Goal: Task Accomplishment & Management: Manage account settings

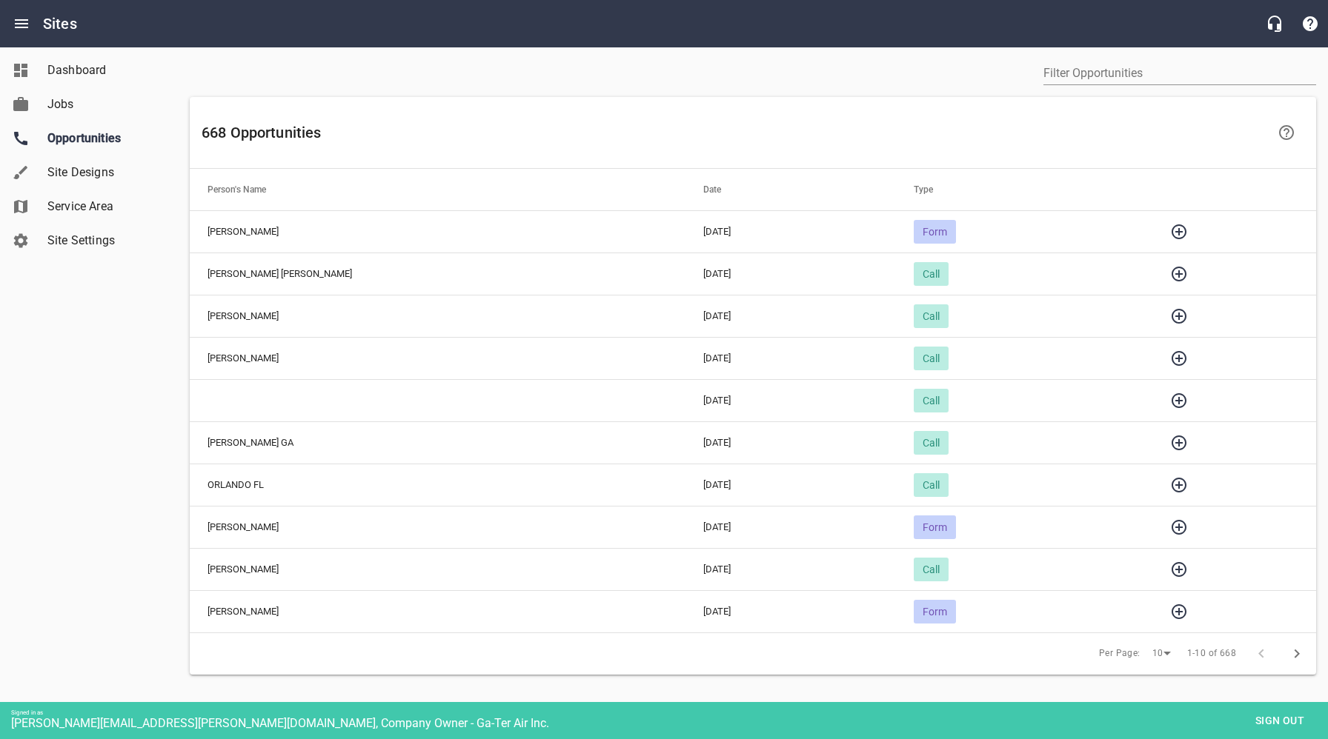
scroll to position [78, 0]
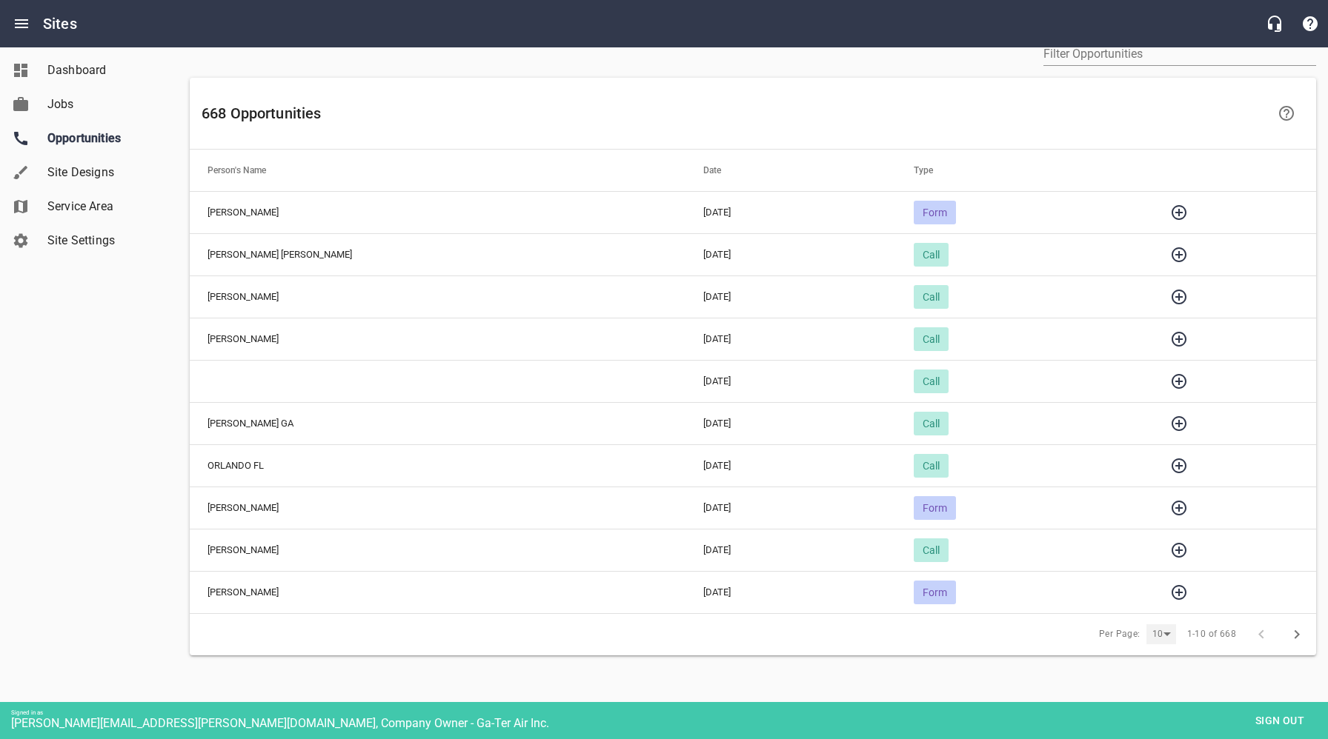
click at [1159, 627] on div "10" at bounding box center [1161, 634] width 30 height 20
click at [1168, 670] on li "25" at bounding box center [1165, 668] width 37 height 34
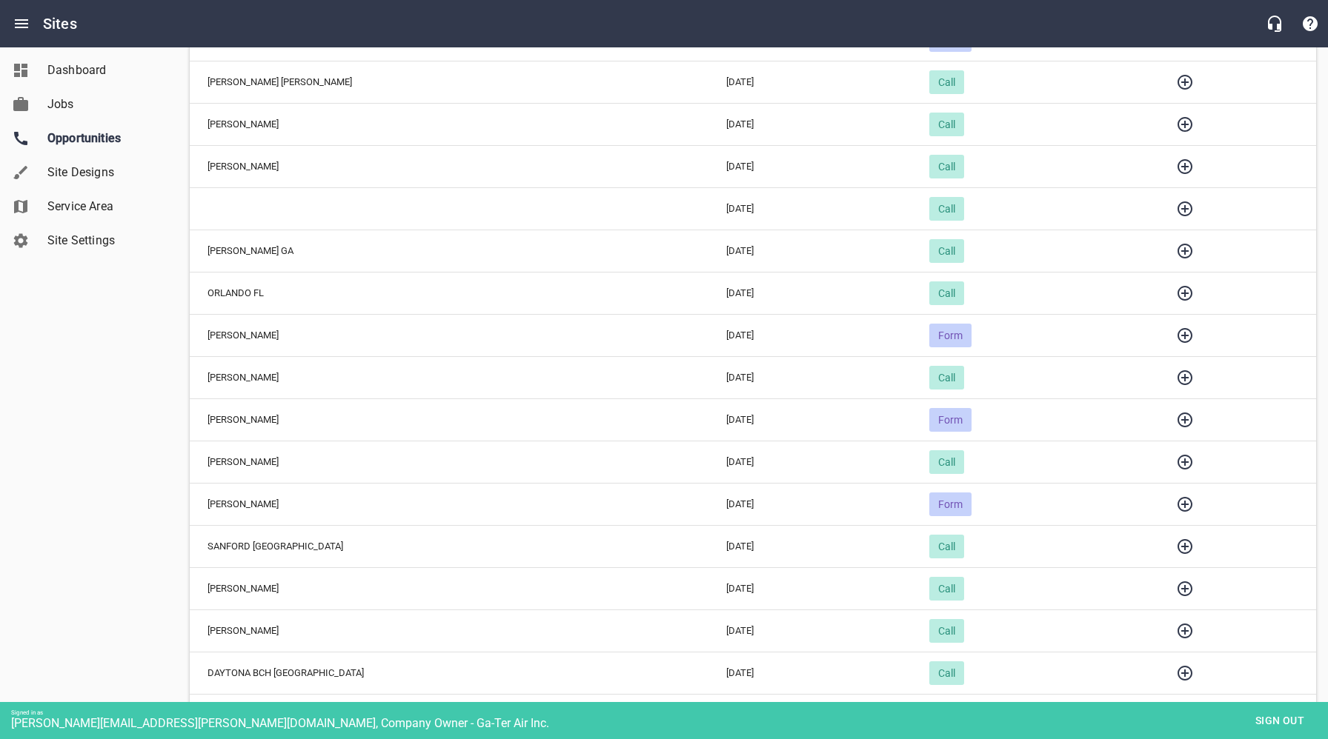
scroll to position [251, 0]
click at [1179, 585] on icon "button" at bounding box center [1185, 588] width 18 height 18
click at [247, 653] on icon "button" at bounding box center [242, 655] width 18 height 18
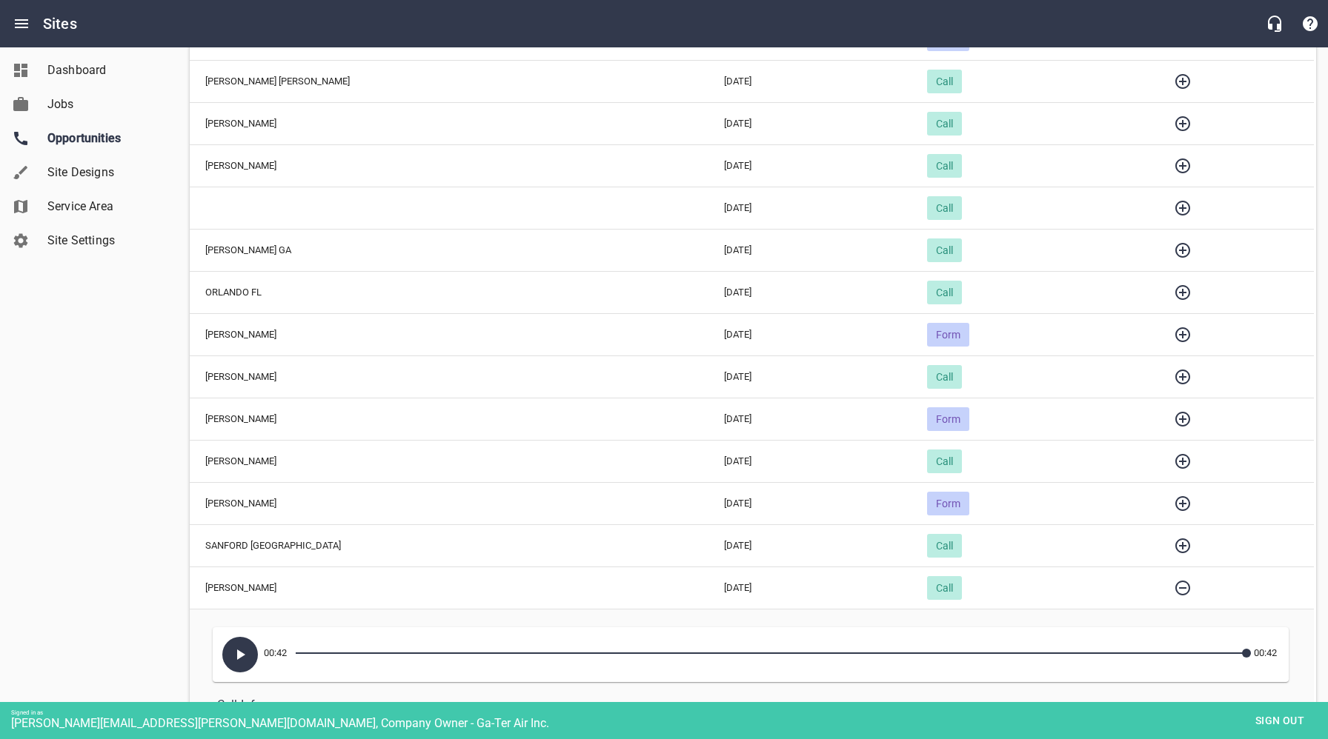
scroll to position [0, 1]
click at [1176, 543] on icon "button" at bounding box center [1183, 546] width 18 height 18
click at [234, 606] on icon "button" at bounding box center [241, 613] width 18 height 18
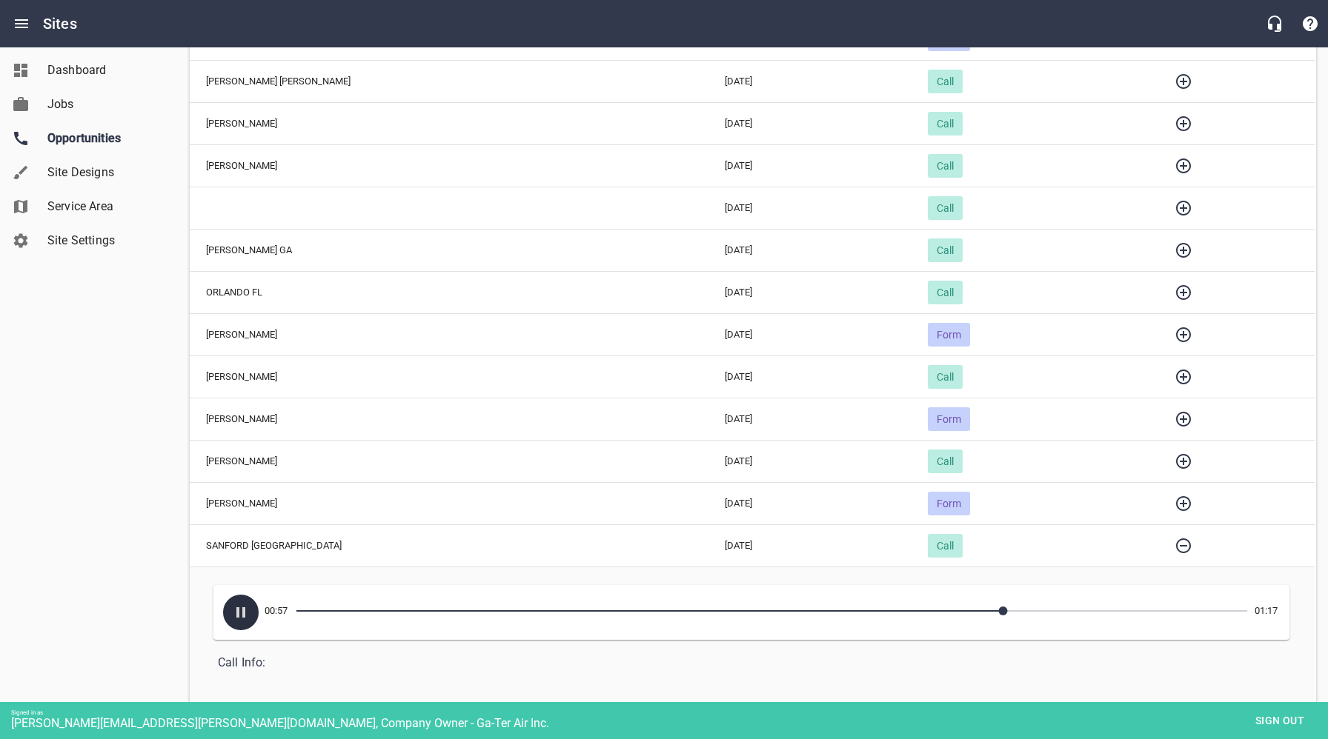
click at [238, 615] on icon "button" at bounding box center [240, 612] width 9 height 10
click at [1177, 547] on icon "button" at bounding box center [1183, 546] width 18 height 18
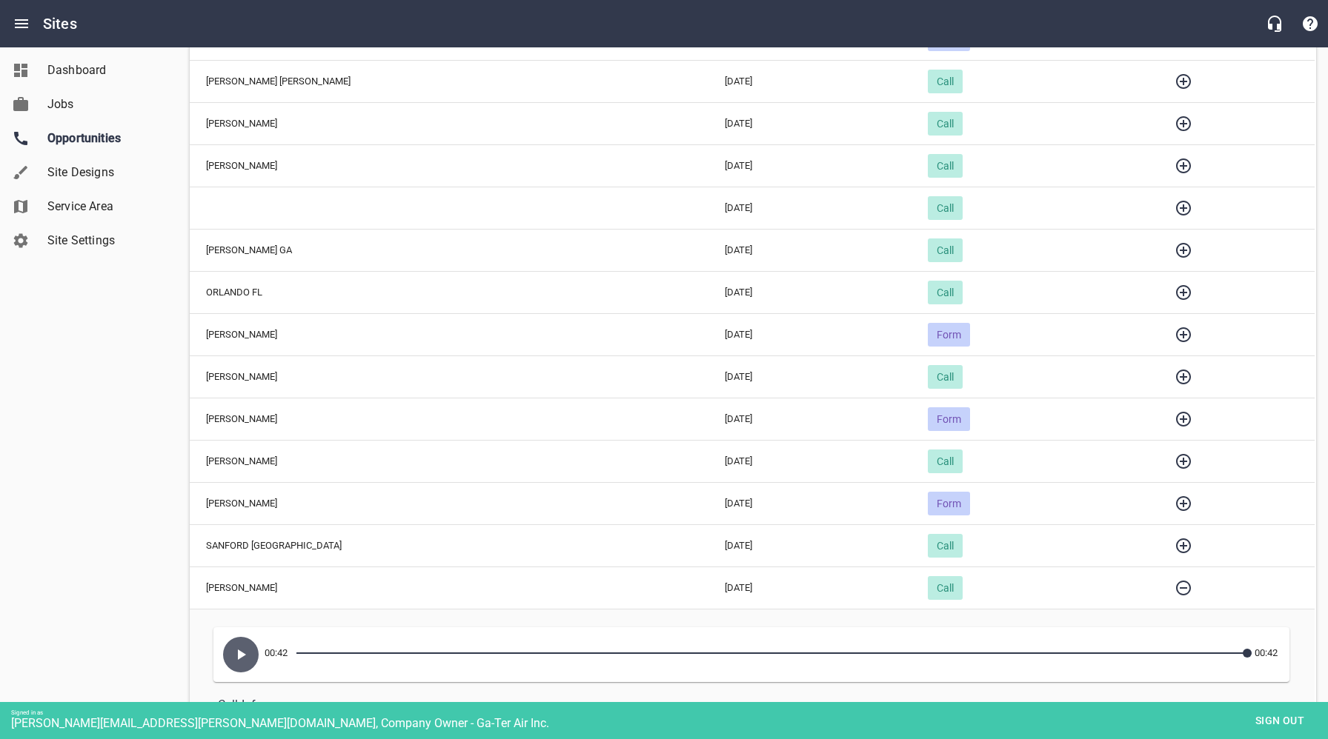
click at [1179, 499] on icon "button" at bounding box center [1183, 503] width 15 height 15
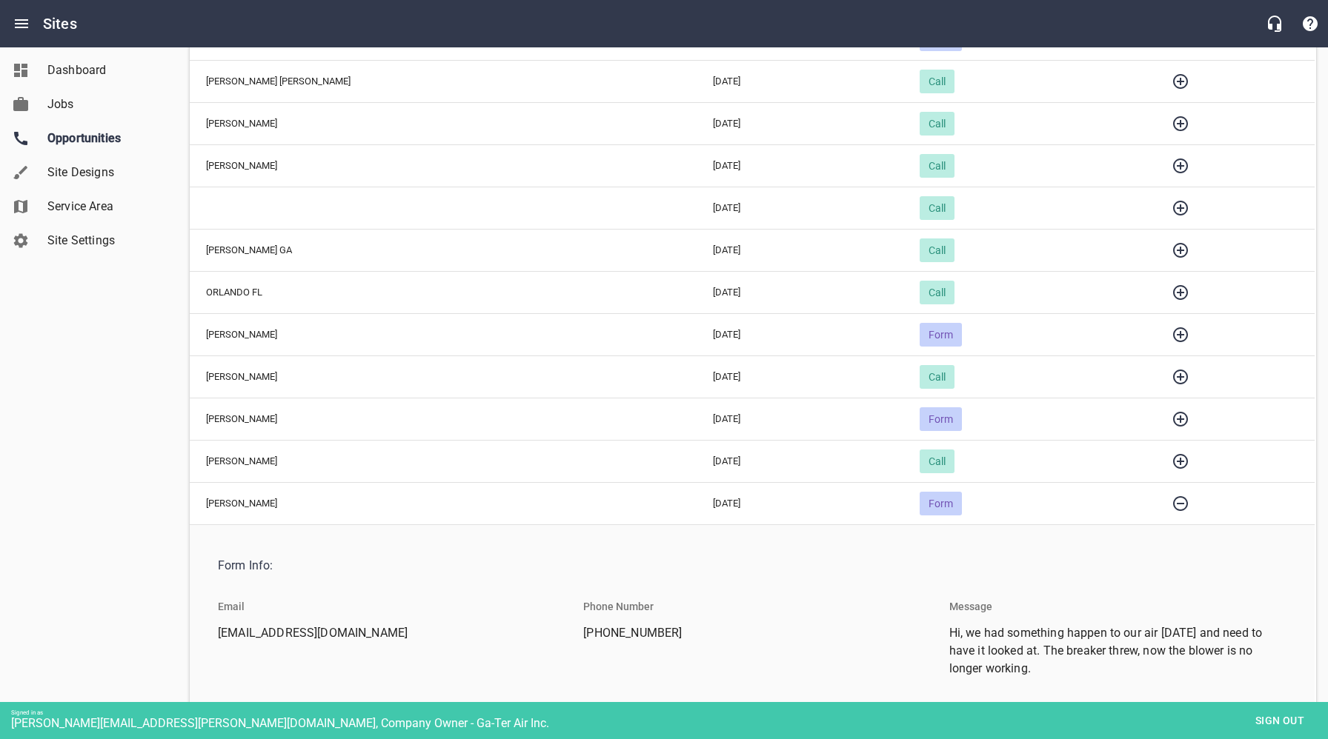
click at [1171, 500] on icon "button" at bounding box center [1180, 504] width 18 height 18
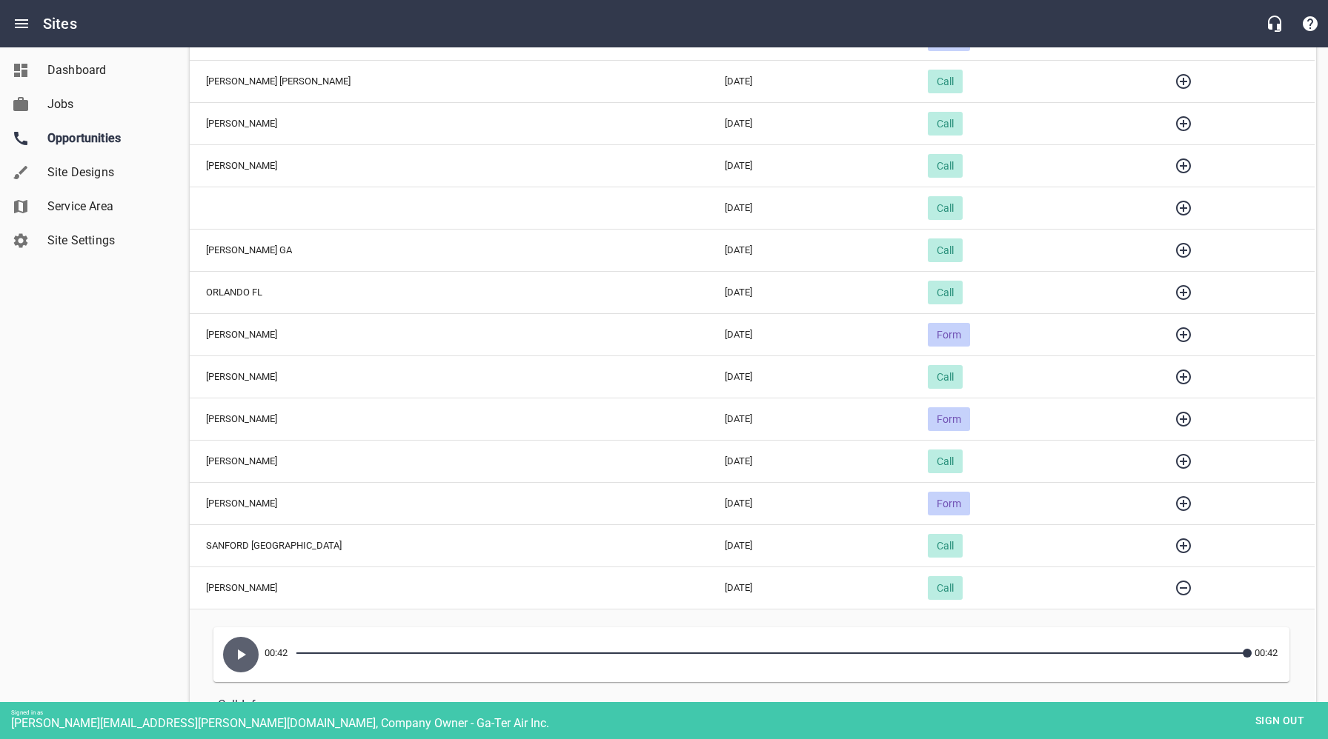
click at [1174, 458] on icon "button" at bounding box center [1183, 462] width 18 height 18
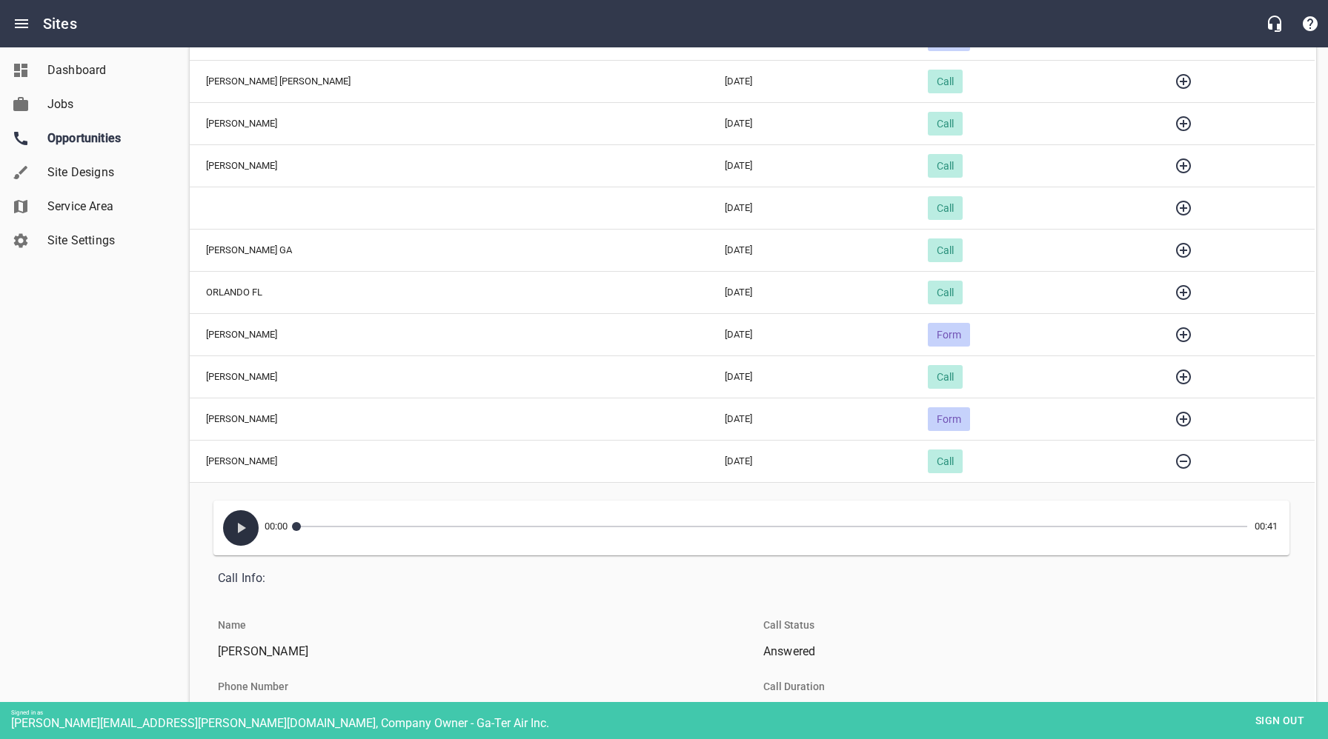
click at [247, 523] on icon "button" at bounding box center [241, 528] width 18 height 18
click at [1176, 462] on icon "button" at bounding box center [1183, 462] width 18 height 18
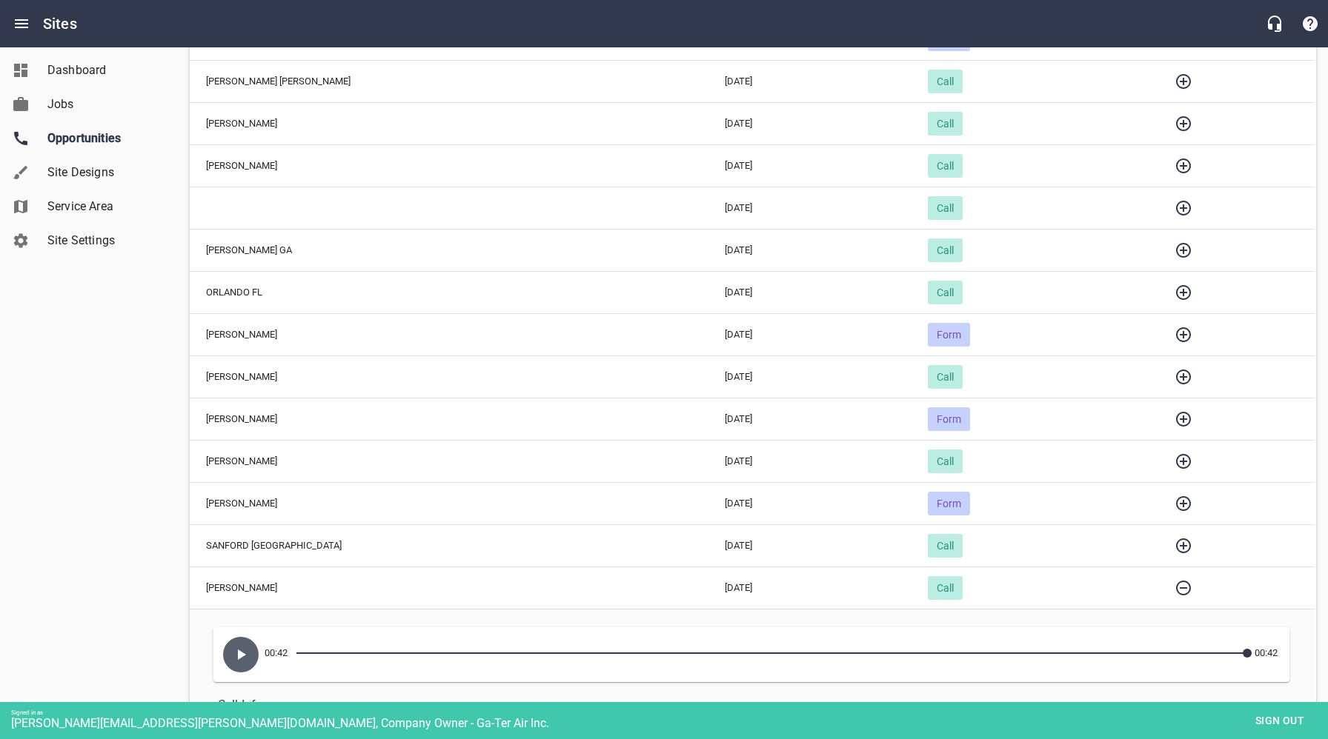
click at [1176, 418] on icon "button" at bounding box center [1183, 419] width 15 height 15
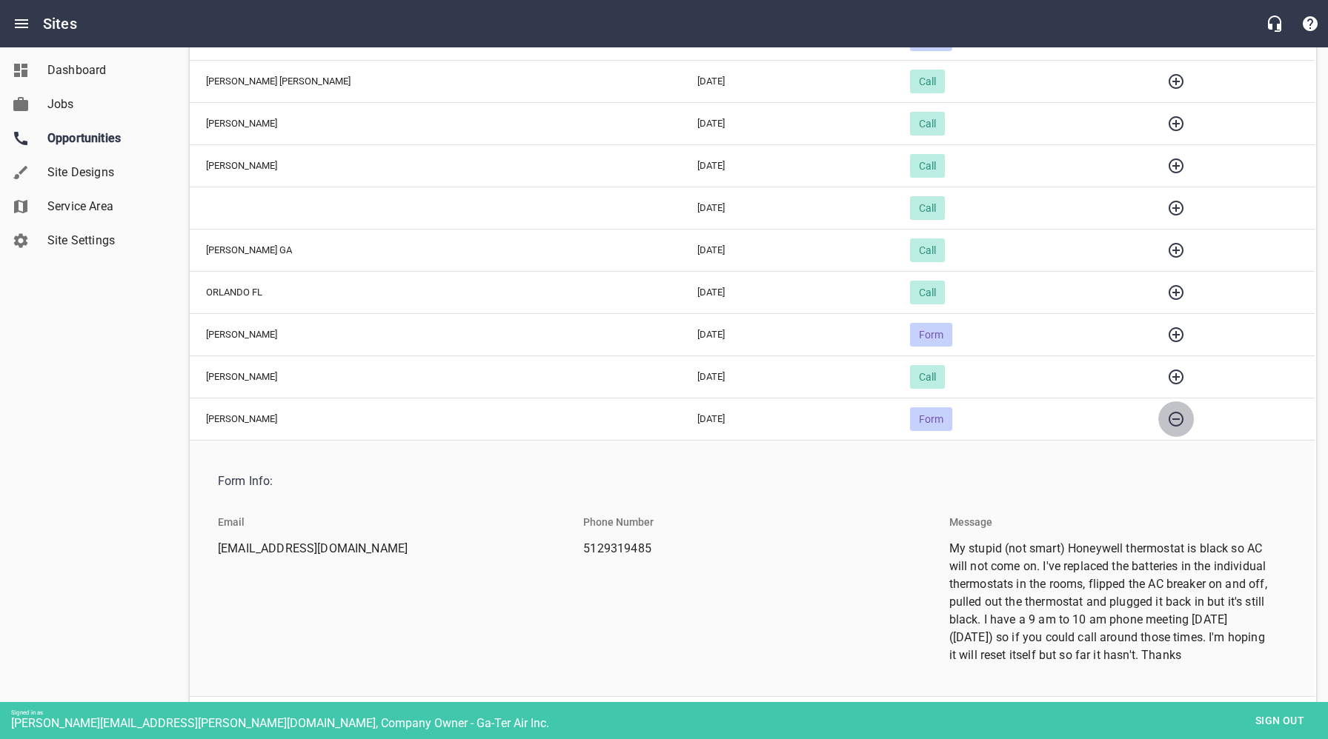
click at [1167, 416] on icon "button" at bounding box center [1176, 419] width 18 height 18
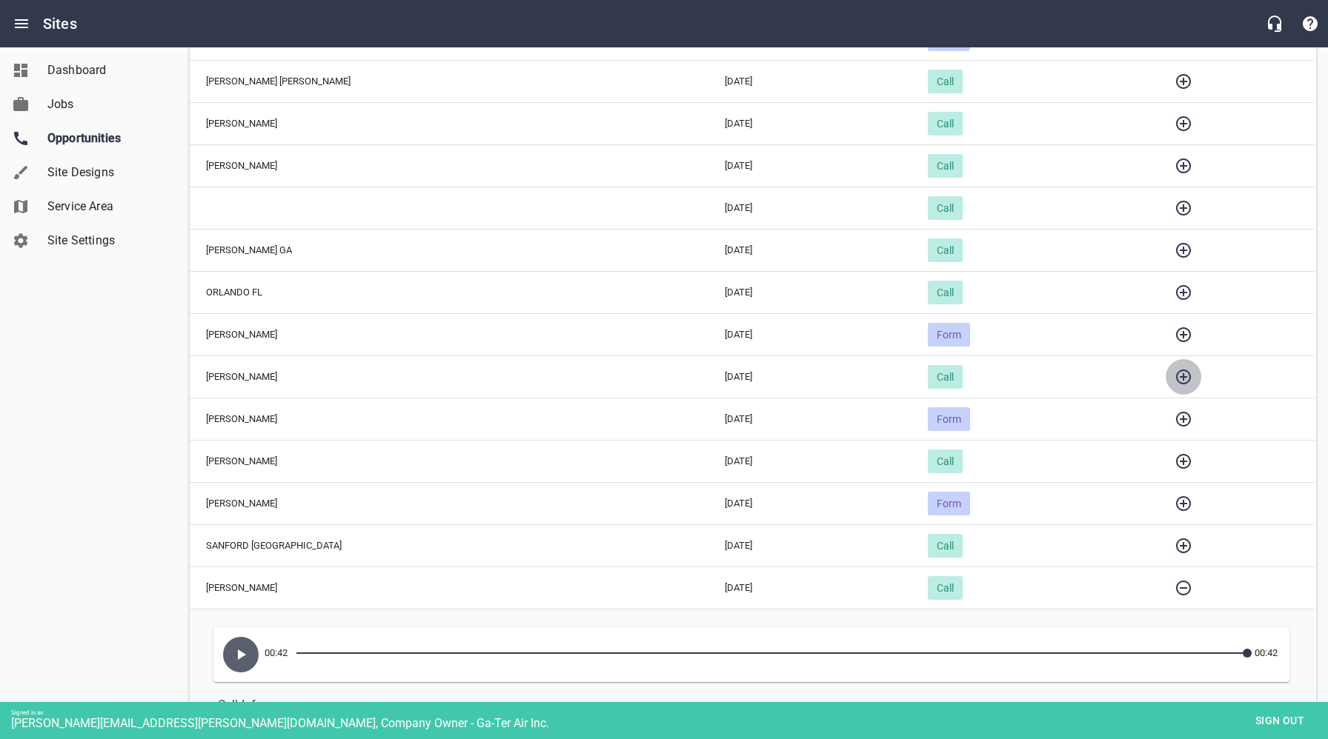
click at [1174, 379] on icon "button" at bounding box center [1183, 377] width 18 height 18
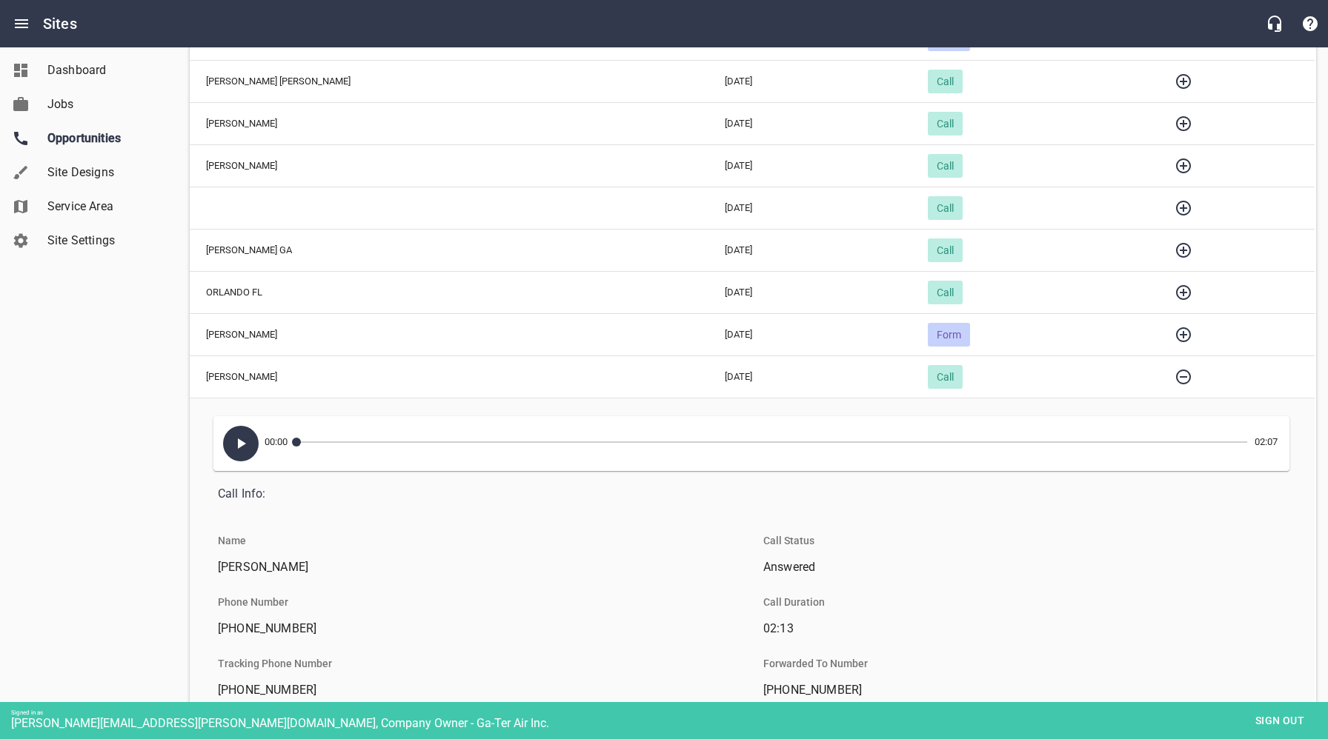
click at [234, 442] on icon "button" at bounding box center [241, 444] width 18 height 18
click at [236, 445] on icon "button" at bounding box center [240, 444] width 9 height 10
click at [1176, 376] on icon "button" at bounding box center [1183, 377] width 15 height 15
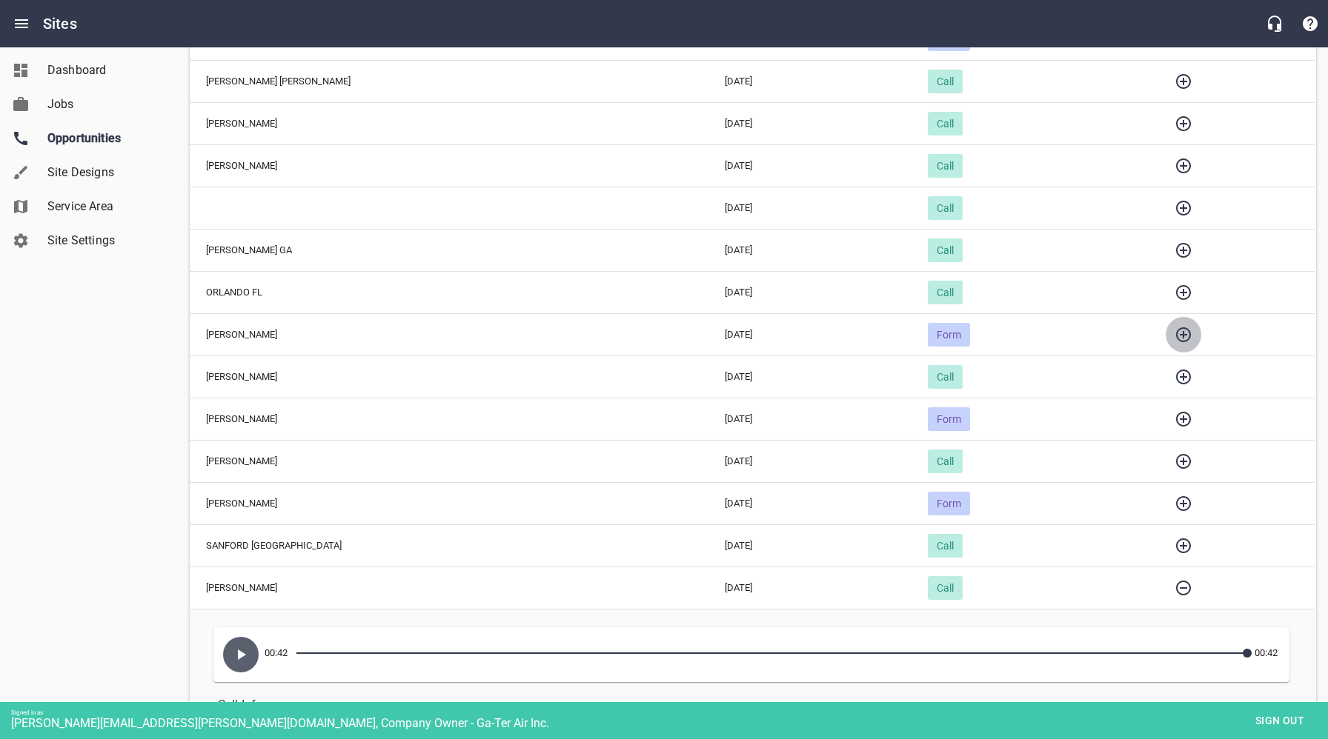
click at [1175, 336] on icon "button" at bounding box center [1183, 335] width 18 height 18
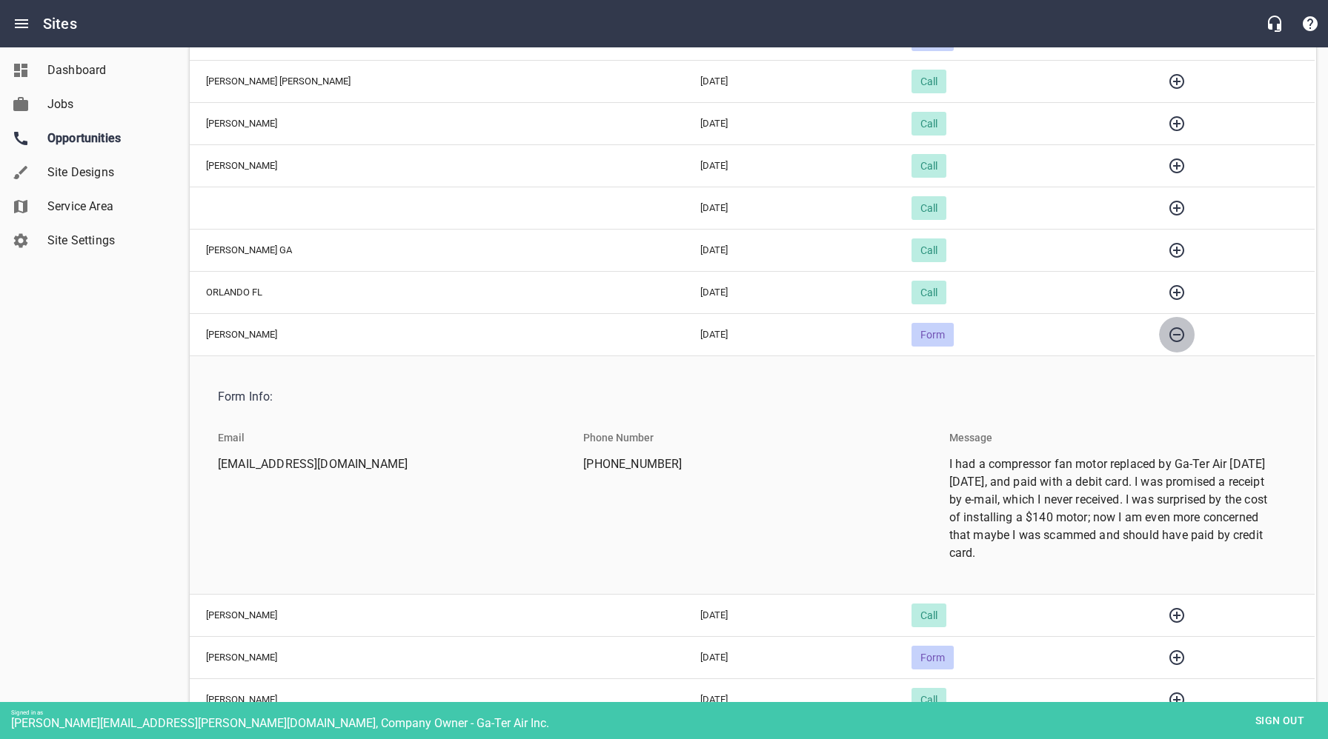
click at [1170, 333] on icon "button" at bounding box center [1176, 334] width 15 height 15
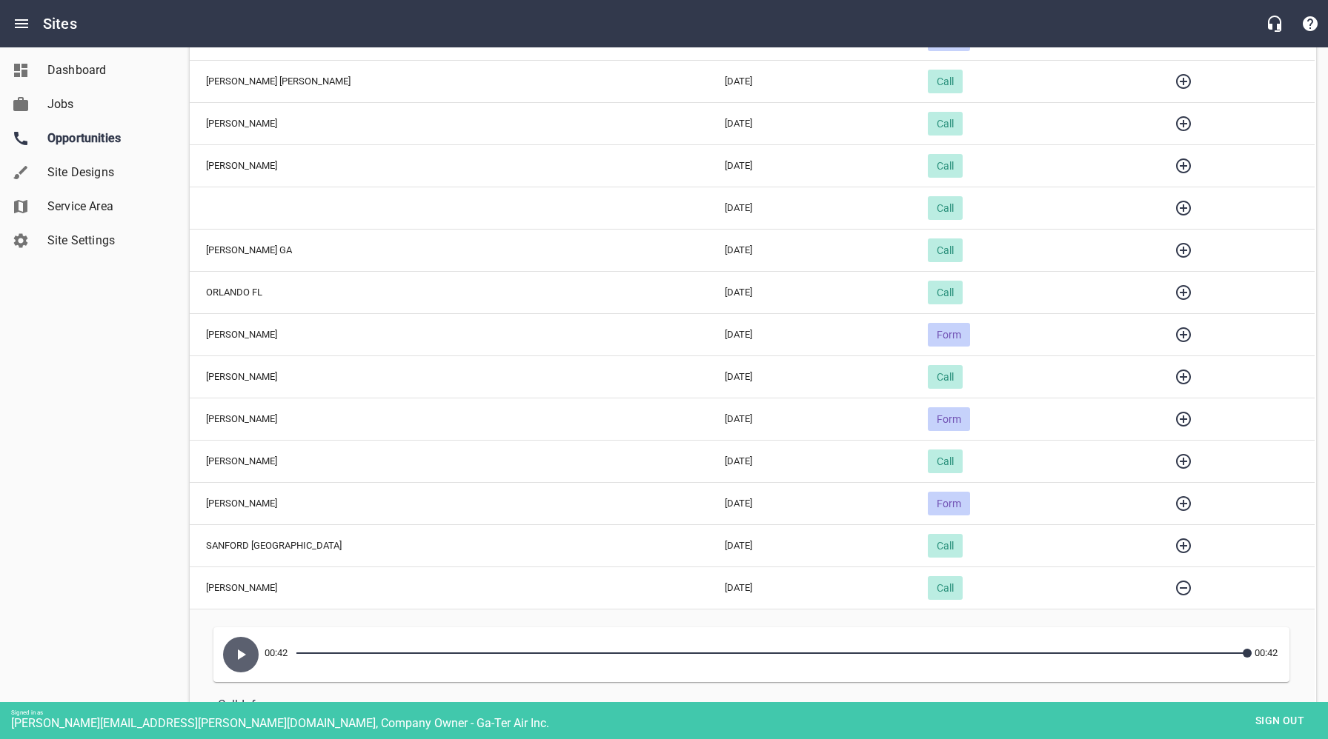
click at [1176, 292] on icon "button" at bounding box center [1183, 292] width 15 height 15
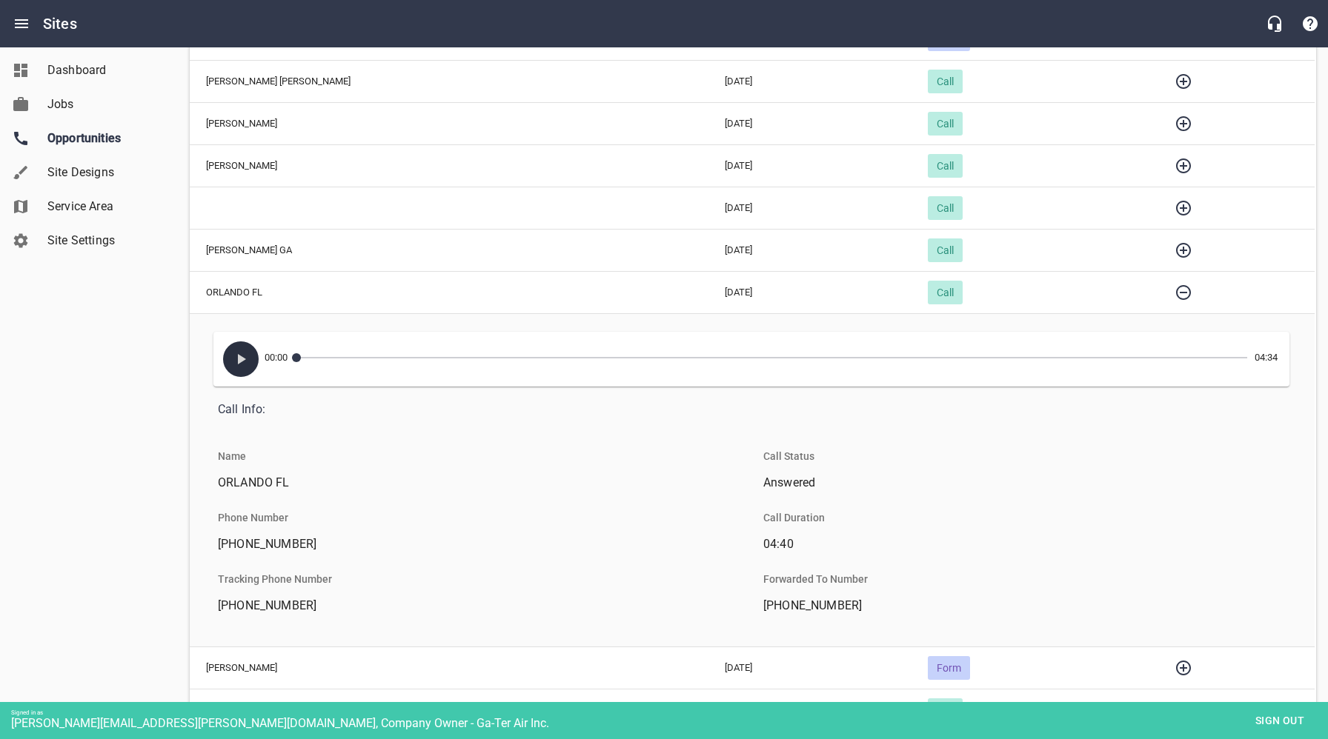
click at [237, 361] on icon "button" at bounding box center [241, 359] width 18 height 18
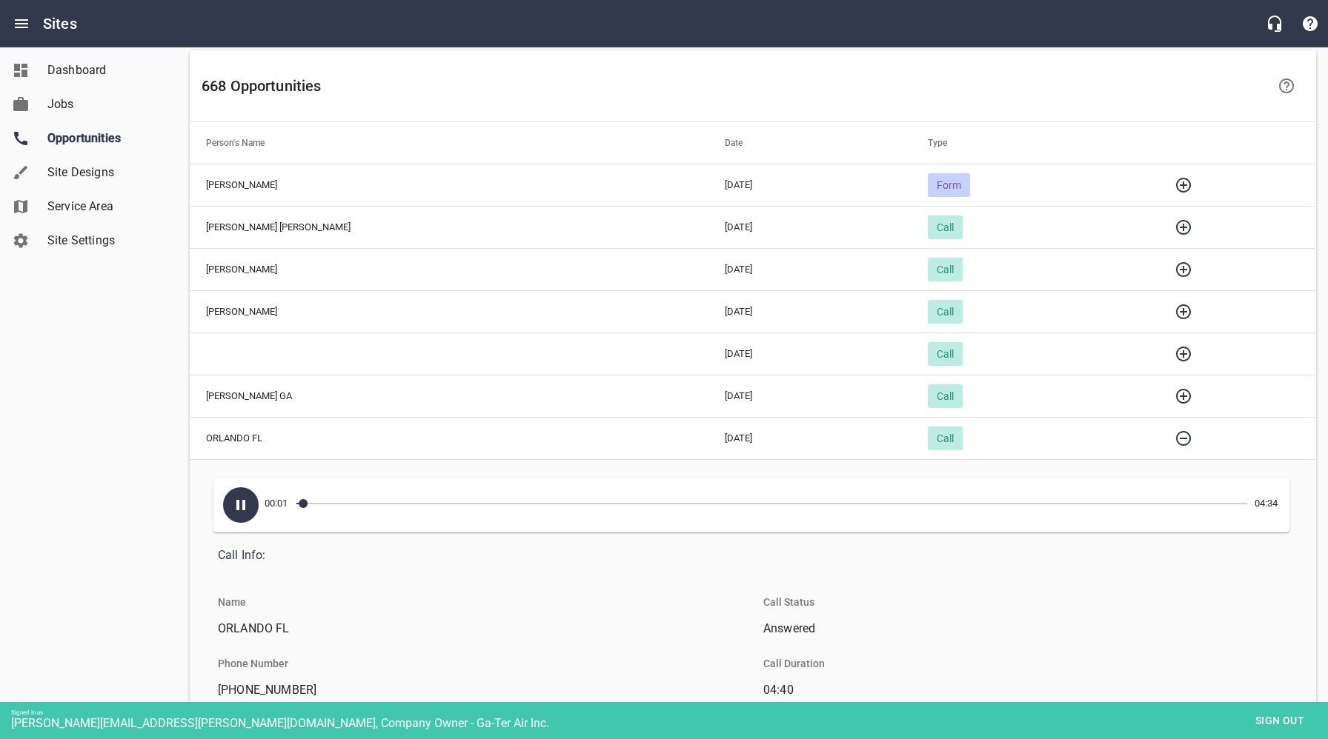
scroll to position [96, 0]
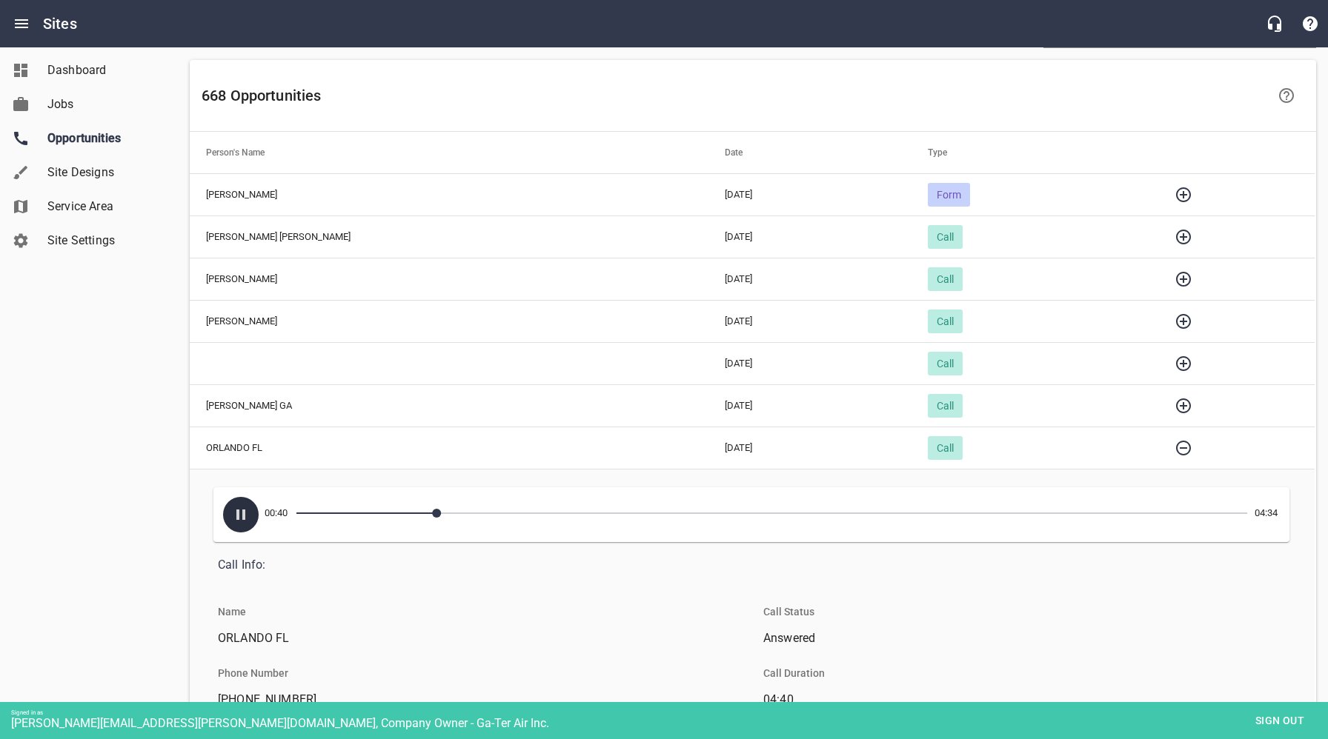
click at [244, 514] on icon "button" at bounding box center [240, 515] width 9 height 10
click at [1176, 408] on icon "button" at bounding box center [1183, 406] width 15 height 15
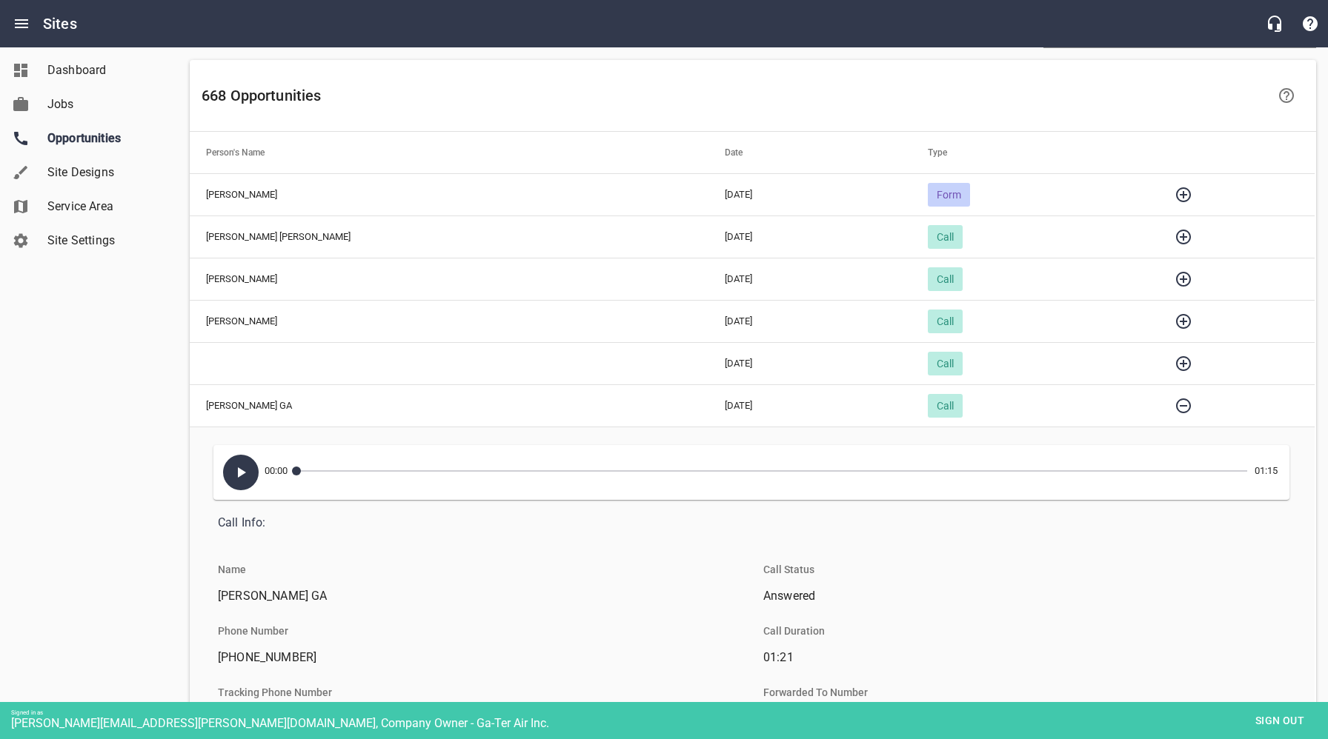
click at [249, 473] on icon "button" at bounding box center [241, 473] width 18 height 18
click at [1176, 362] on icon "button" at bounding box center [1183, 363] width 15 height 15
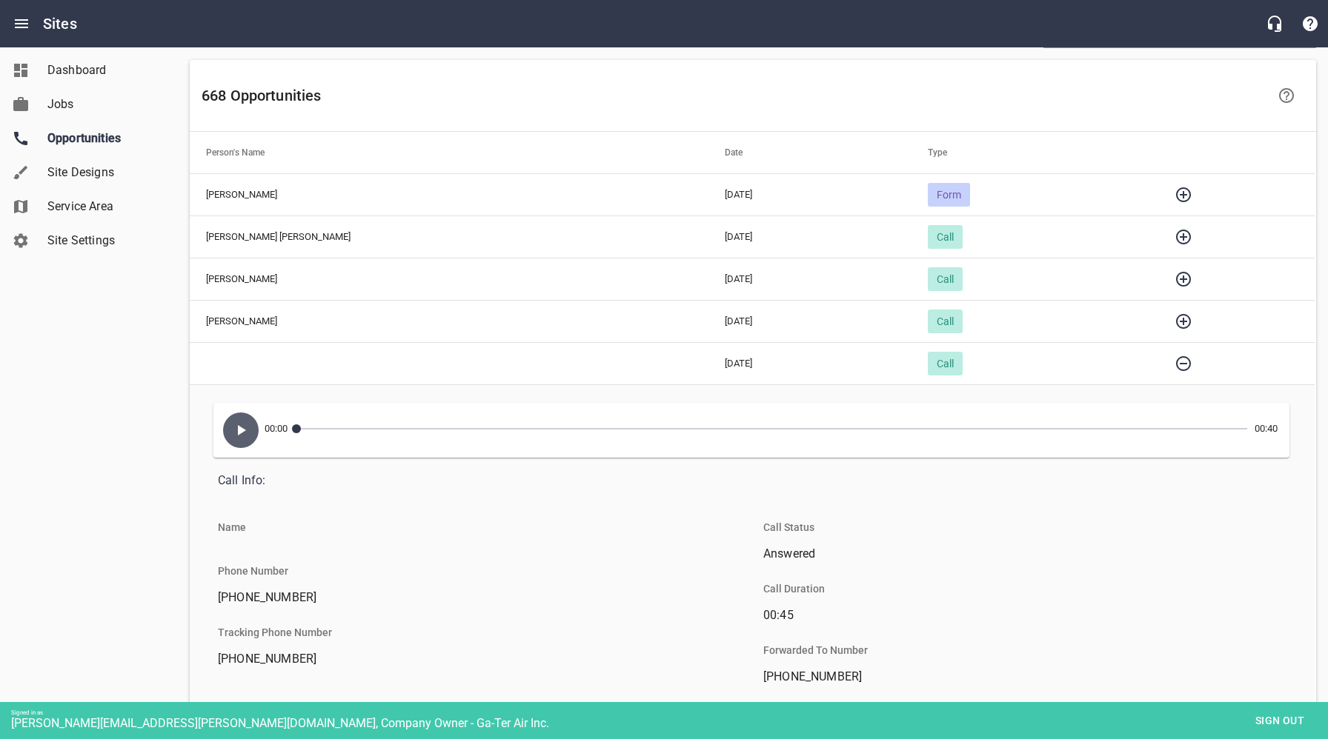
scroll to position [0, 4]
click at [236, 432] on icon "button" at bounding box center [239, 430] width 8 height 10
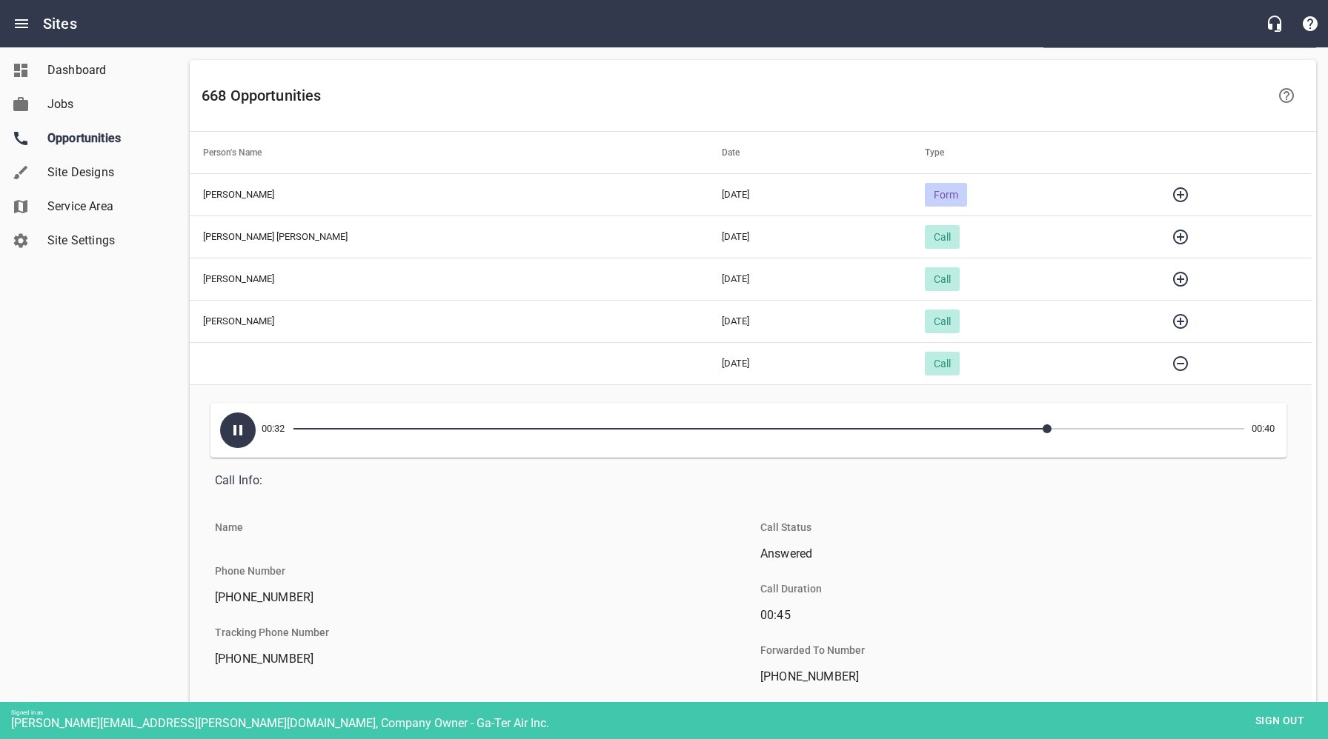
click at [242, 430] on icon "button" at bounding box center [238, 431] width 18 height 18
click at [1177, 363] on icon "button" at bounding box center [1180, 363] width 15 height 15
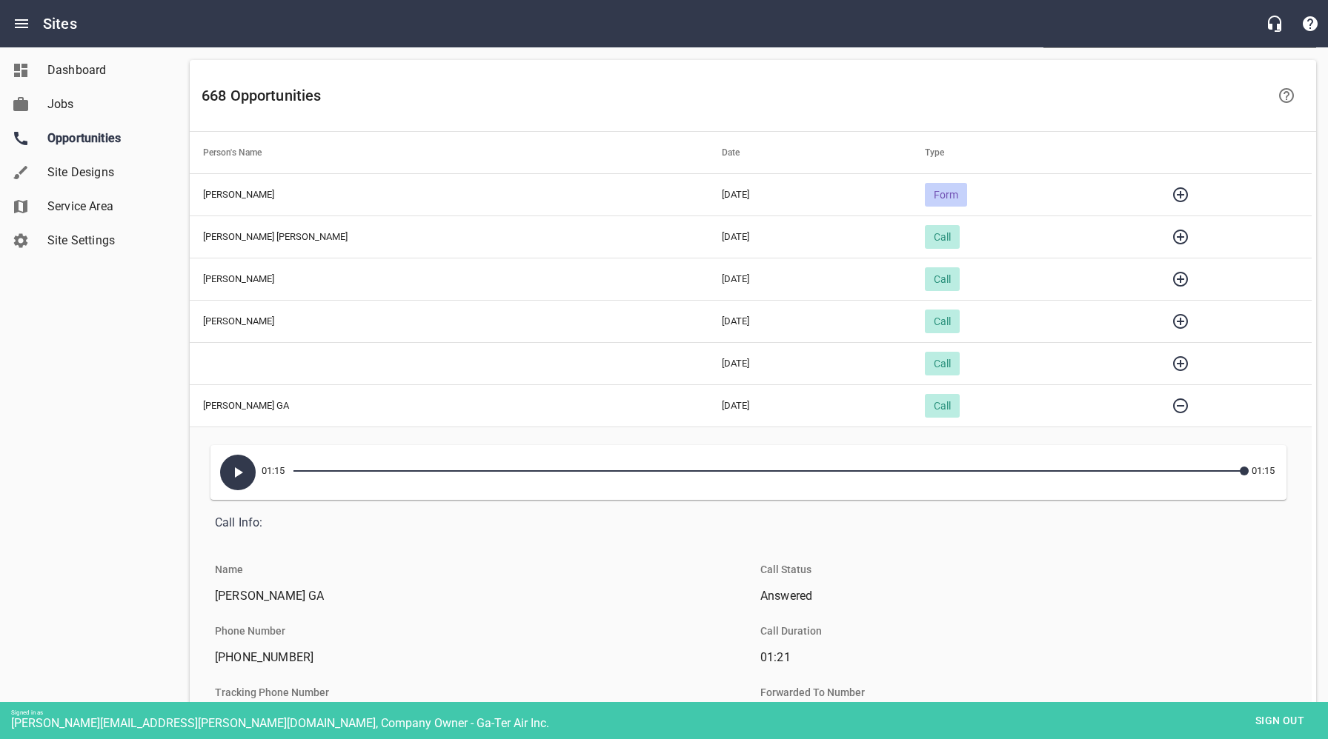
click at [1171, 316] on icon "button" at bounding box center [1180, 322] width 18 height 18
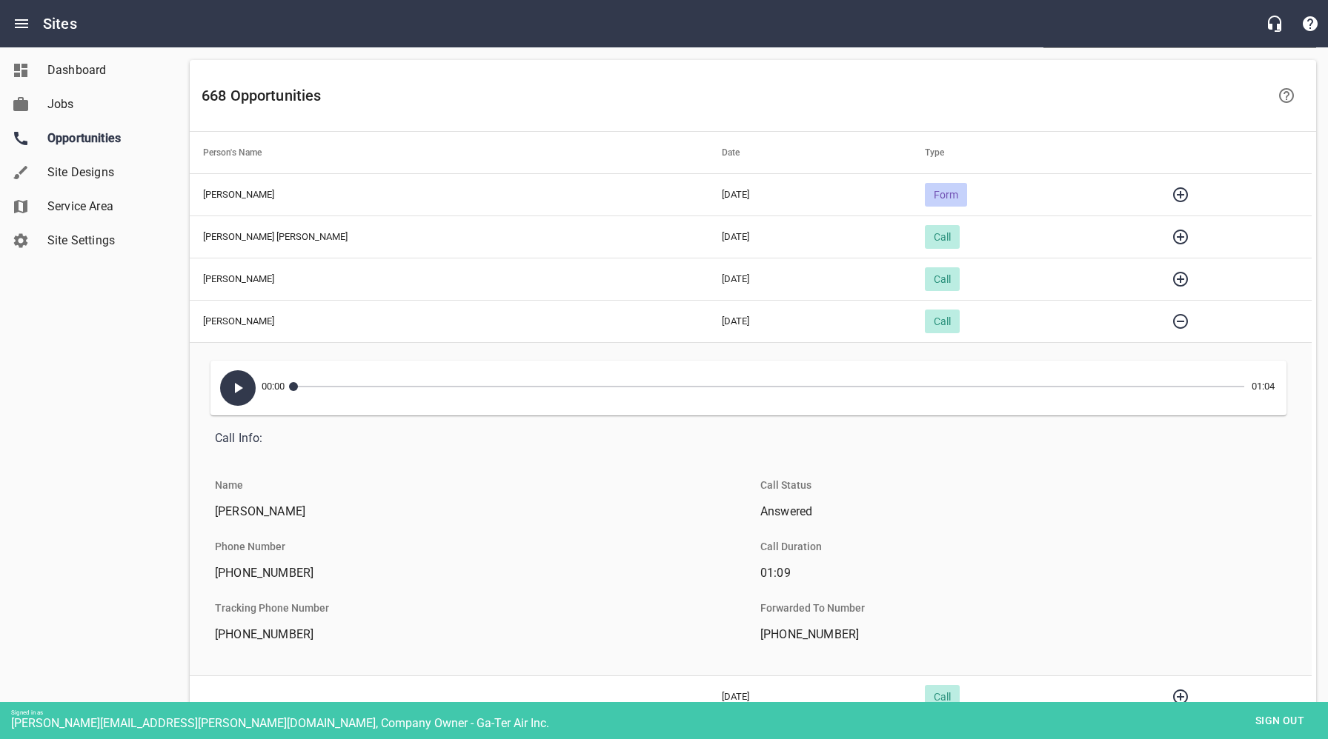
click at [247, 396] on button "button" at bounding box center [238, 388] width 36 height 36
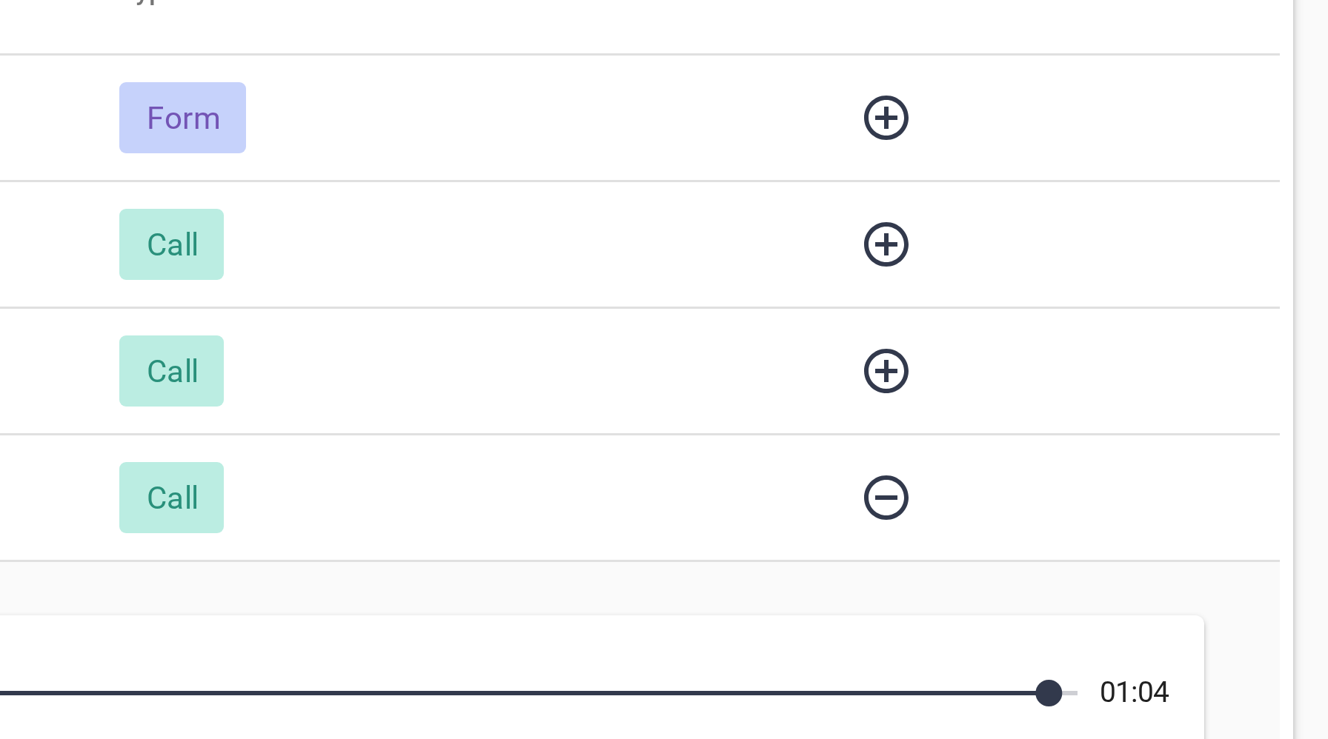
scroll to position [66, 0]
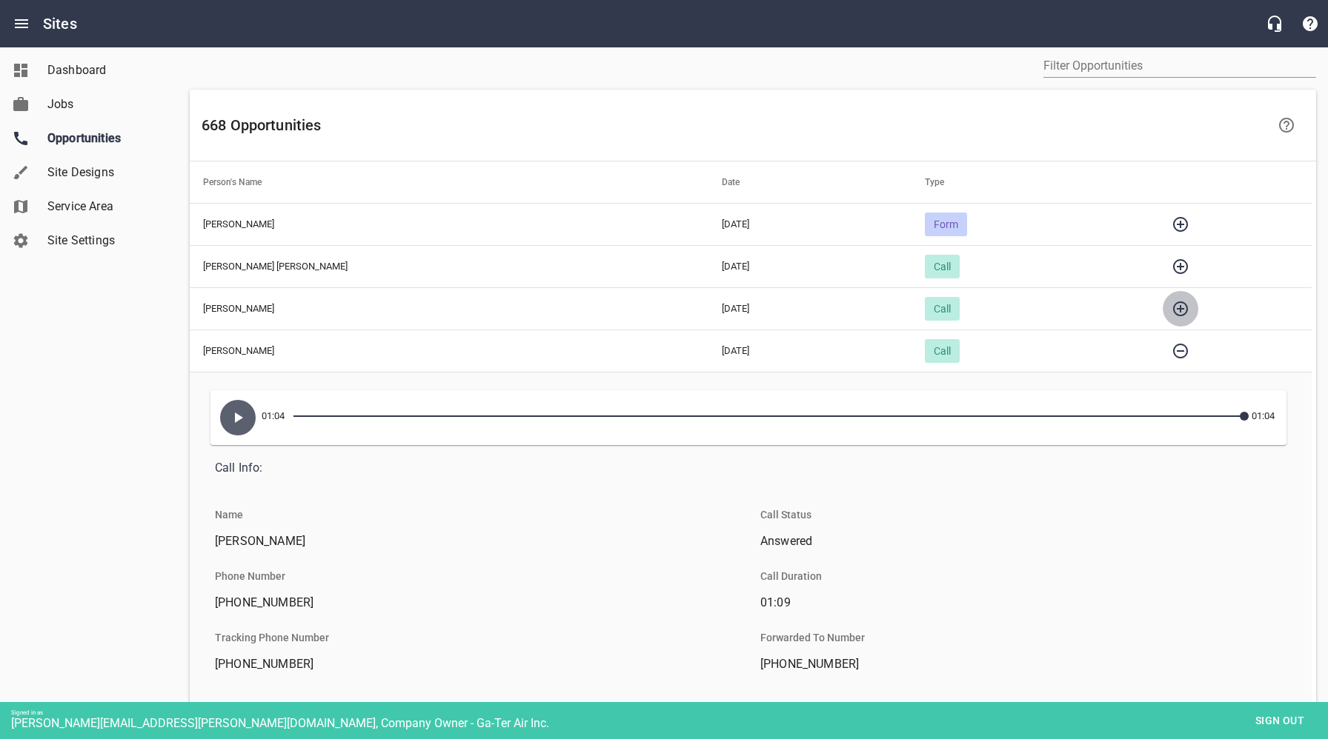
click at [1173, 308] on icon "button" at bounding box center [1180, 309] width 15 height 15
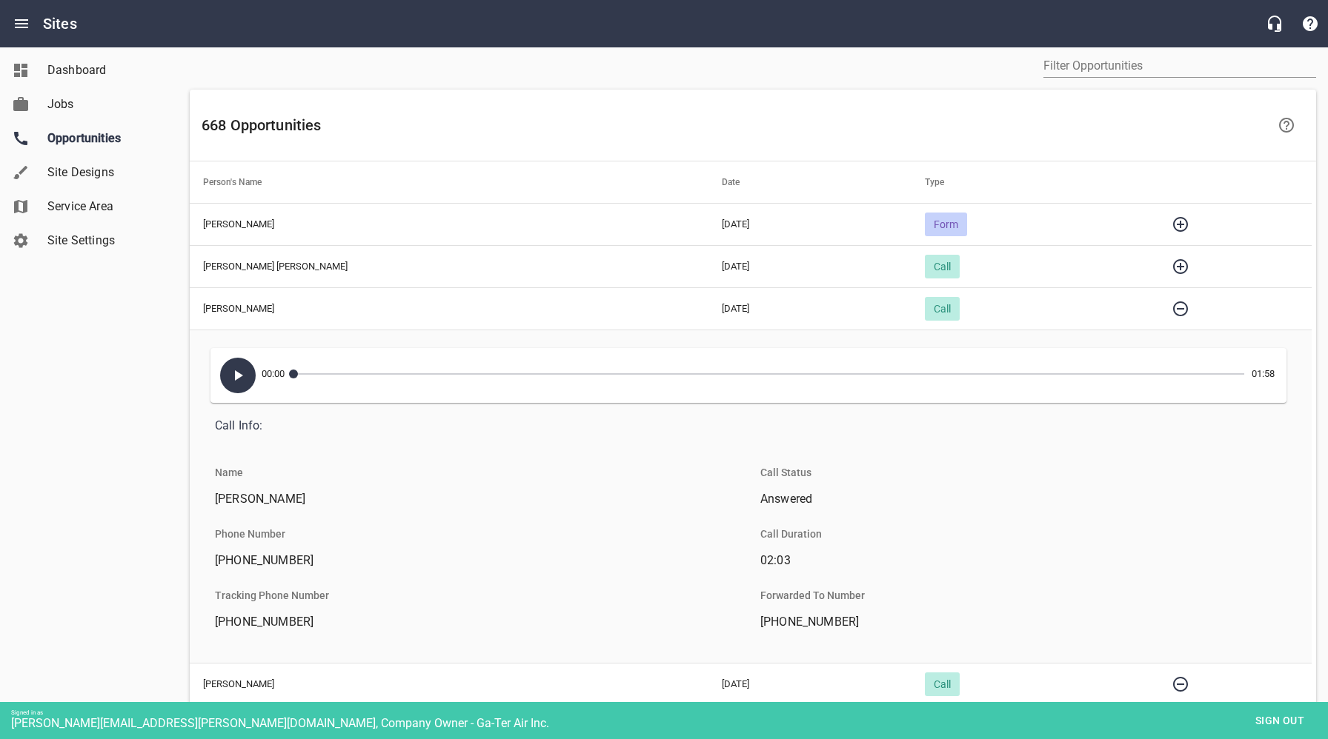
click at [240, 373] on icon "button" at bounding box center [239, 375] width 8 height 10
click at [235, 378] on icon "button" at bounding box center [237, 375] width 9 height 10
click at [110, 384] on div "Dashboard Jobs Opportunities Site Designs Service Area Site Settings" at bounding box center [89, 369] width 179 height 739
click at [237, 376] on icon "button" at bounding box center [239, 375] width 8 height 10
click at [1174, 265] on icon "button" at bounding box center [1180, 267] width 18 height 18
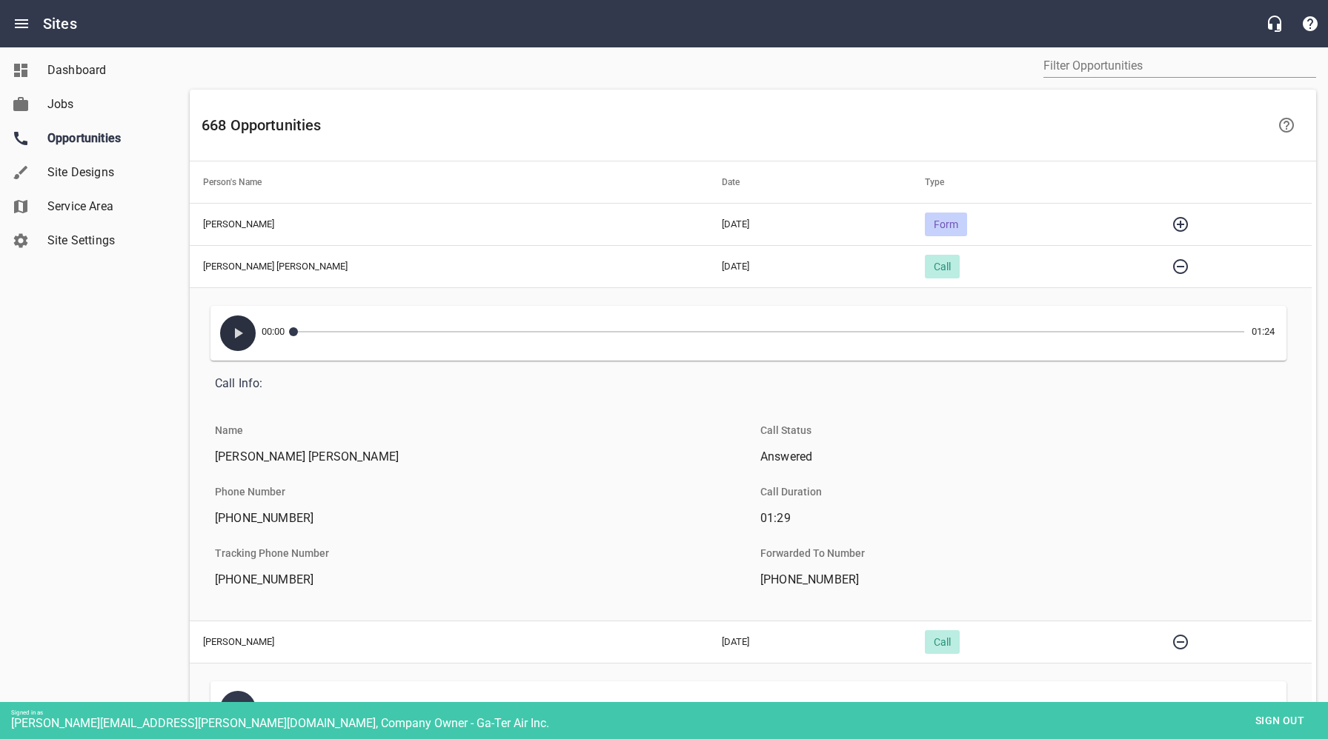
click at [243, 333] on icon "button" at bounding box center [238, 333] width 18 height 18
drag, startPoint x: 571, startPoint y: 332, endPoint x: 819, endPoint y: 336, distance: 248.2
click at [818, 336] on div "00:46 01:24" at bounding box center [748, 333] width 1068 height 47
click at [242, 333] on icon "button" at bounding box center [238, 333] width 18 height 18
click at [1171, 219] on icon "button" at bounding box center [1180, 225] width 18 height 18
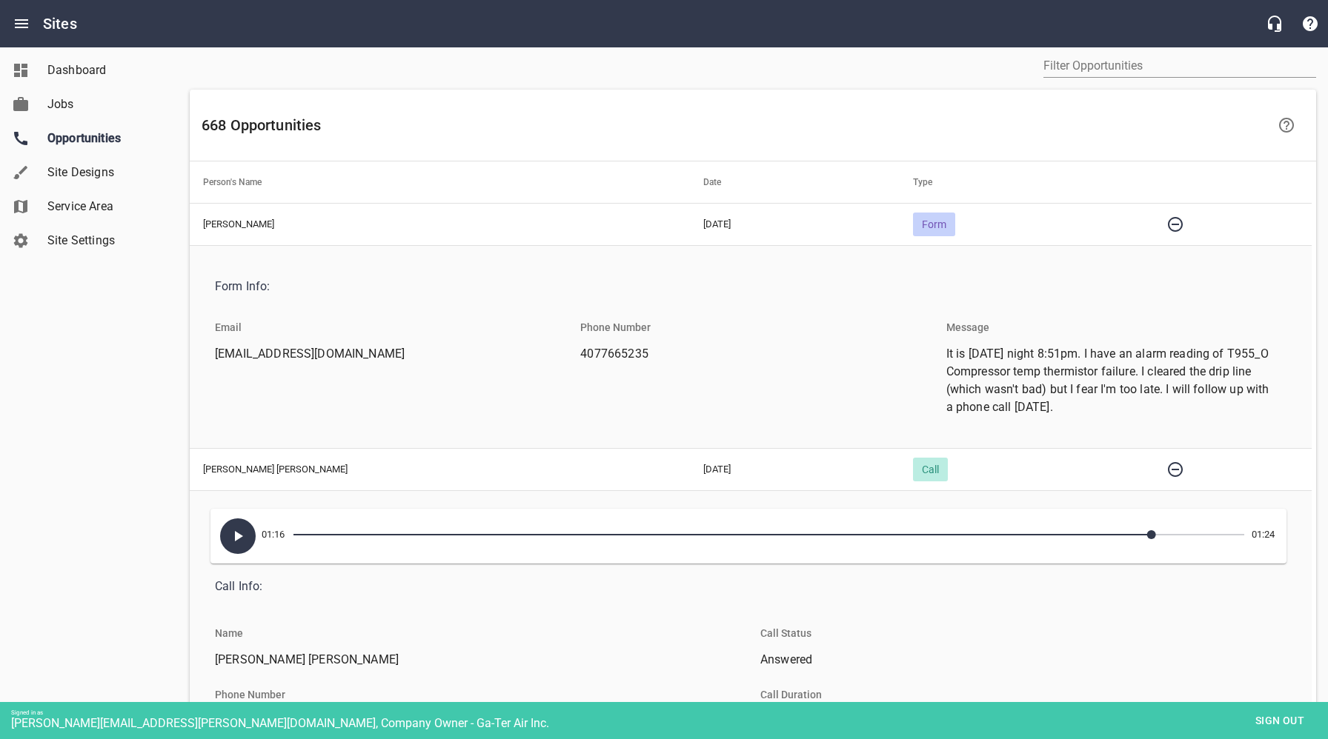
click at [1261, 724] on span "Sign out" at bounding box center [1279, 721] width 62 height 19
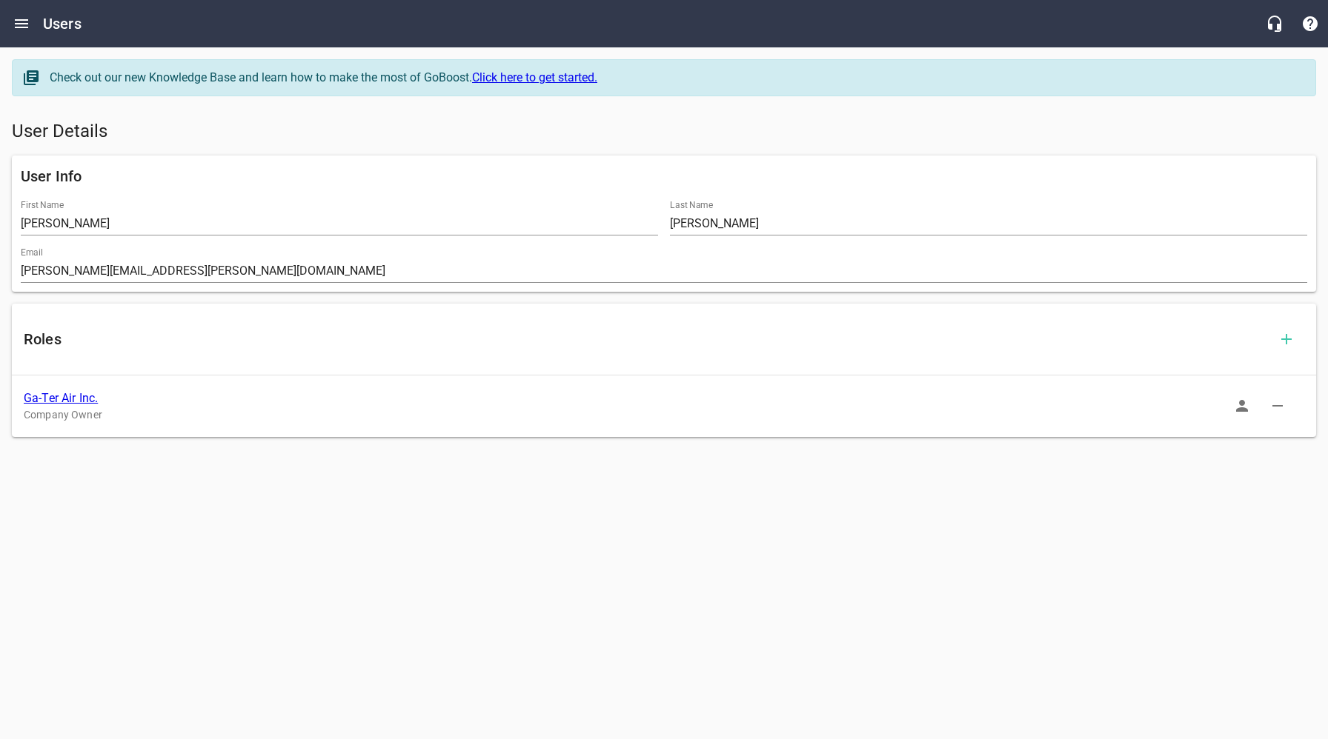
drag, startPoint x: 396, startPoint y: 579, endPoint x: 256, endPoint y: 323, distance: 291.7
click at [394, 477] on html "Users Check out our new Knowledge Base and learn how to make the most of GoBoos…" at bounding box center [664, 238] width 1328 height 477
click at [16, 19] on icon "Open drawer" at bounding box center [21, 23] width 13 height 9
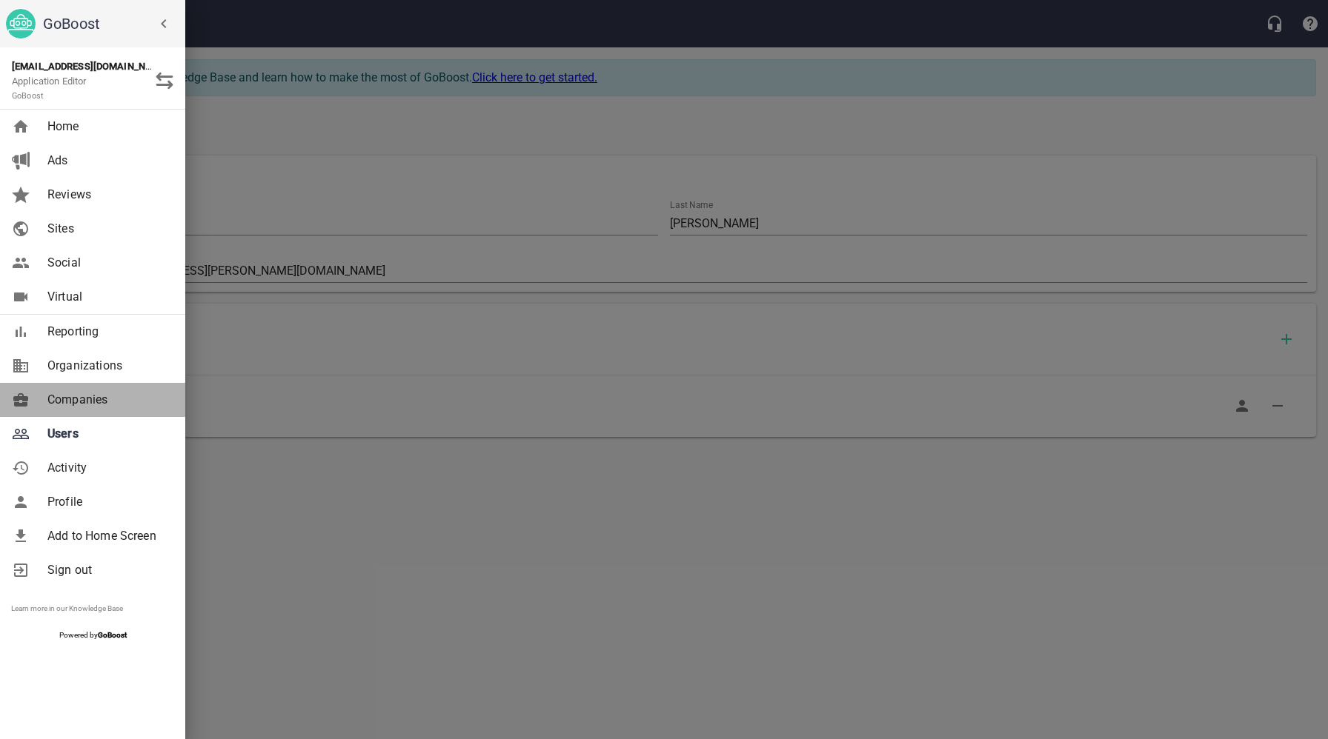
click at [73, 402] on span "Companies" at bounding box center [107, 400] width 120 height 18
